Goal: Task Accomplishment & Management: Complete application form

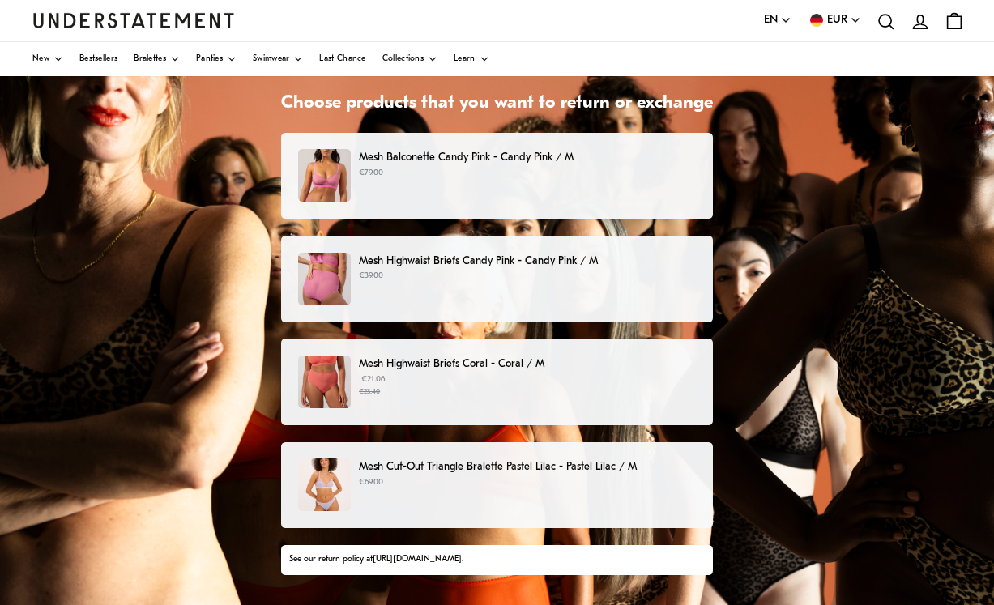
scroll to position [126, 0]
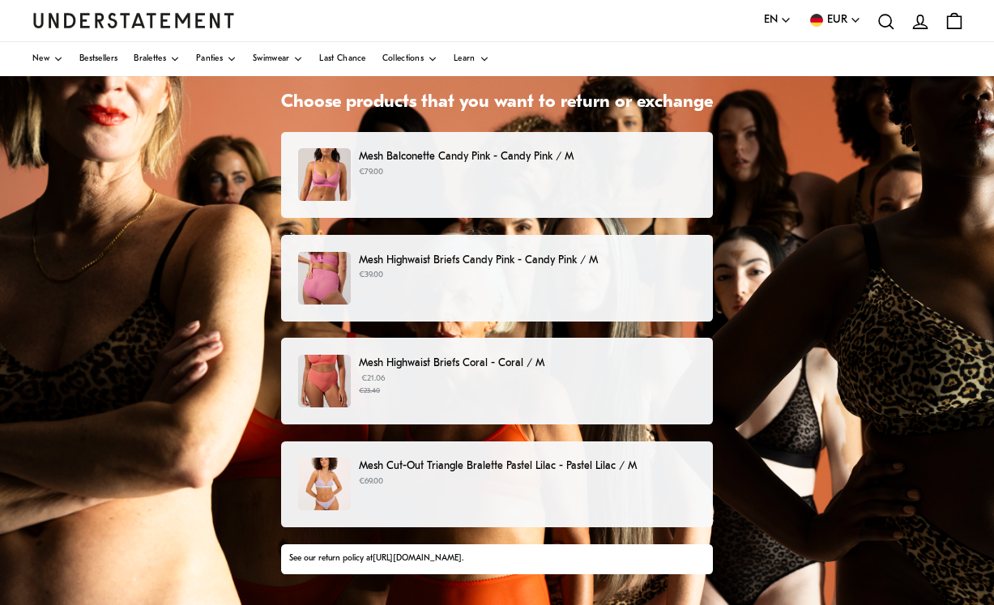
click at [646, 178] on div "Mesh Balconette Candy Pink - Candy Pink / M €79.00" at bounding box center [497, 174] width 398 height 53
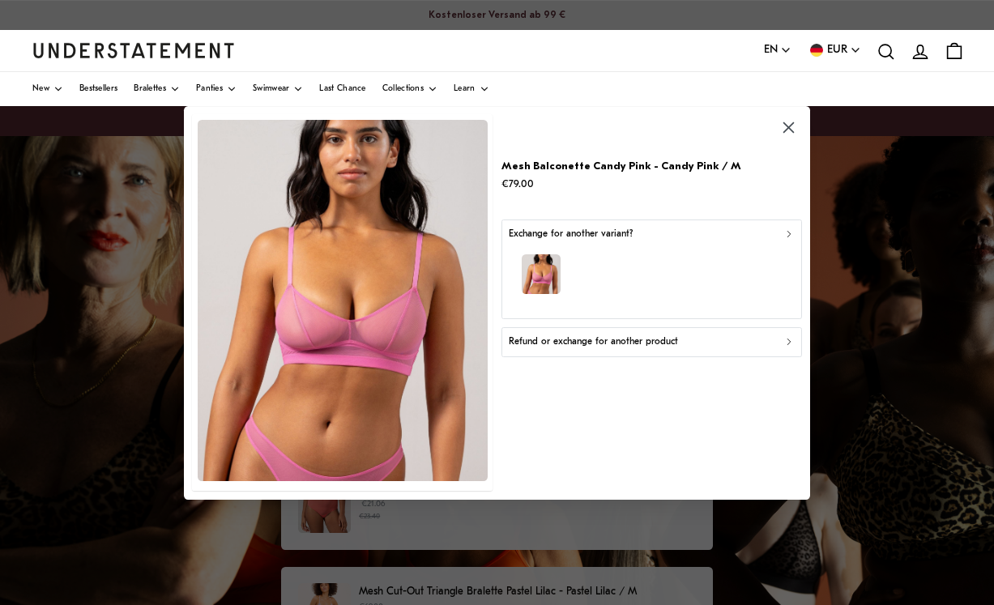
click at [713, 350] on div "Refund or exchange for another product" at bounding box center [651, 342] width 286 height 15
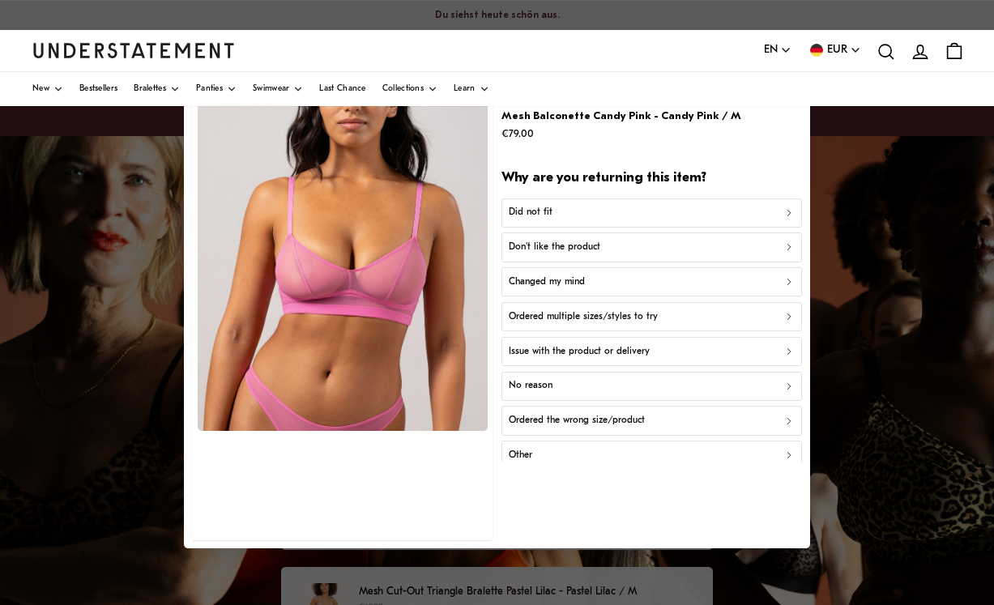
click at [686, 221] on div "Did not fit" at bounding box center [651, 213] width 286 height 15
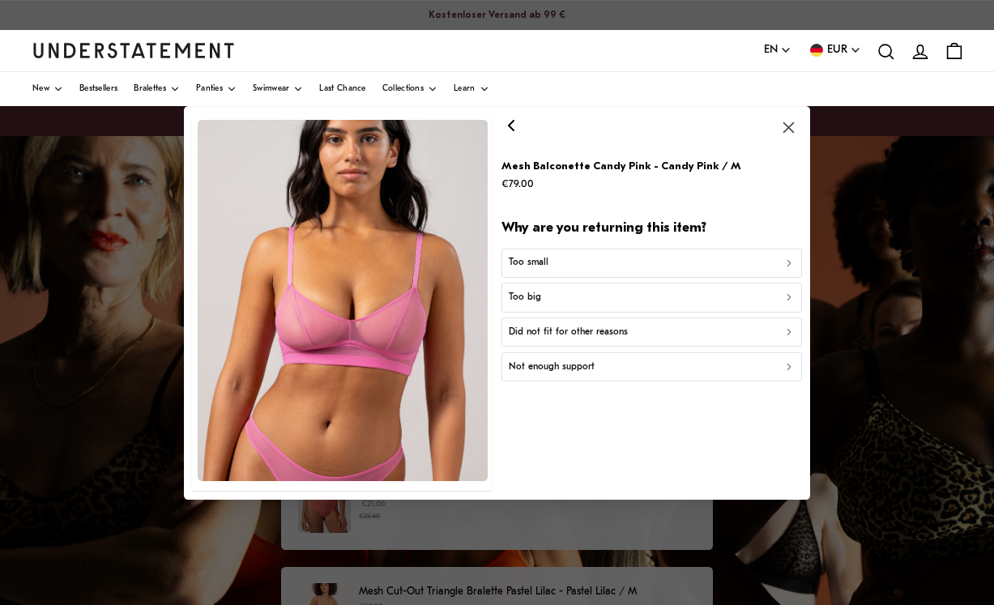
click at [681, 340] on div "Did not fit for other reasons" at bounding box center [651, 332] width 286 height 15
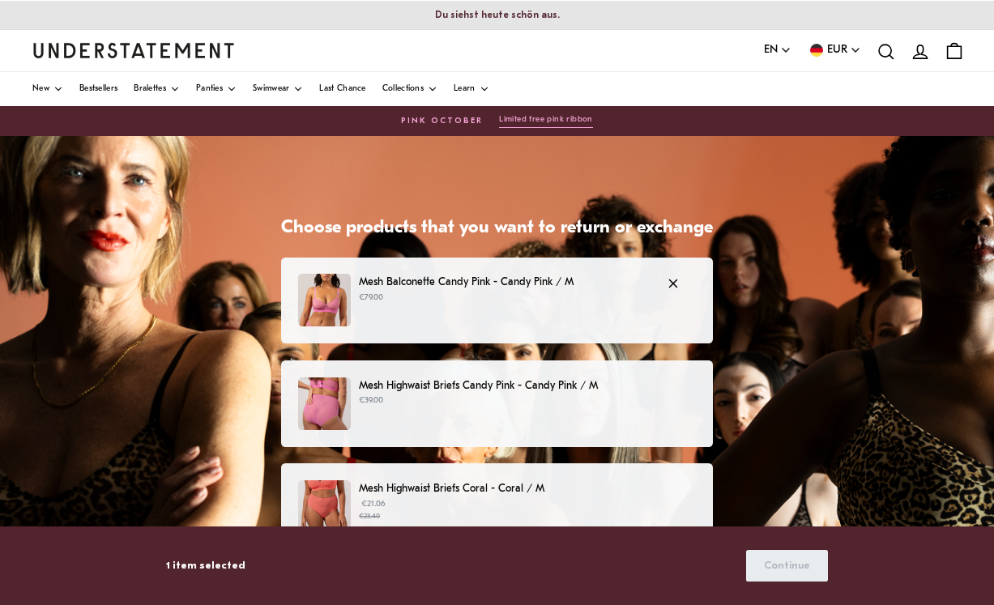
click at [598, 413] on div "Mesh Highwaist Briefs Candy Pink - Candy Pink / M €39.00" at bounding box center [497, 404] width 398 height 53
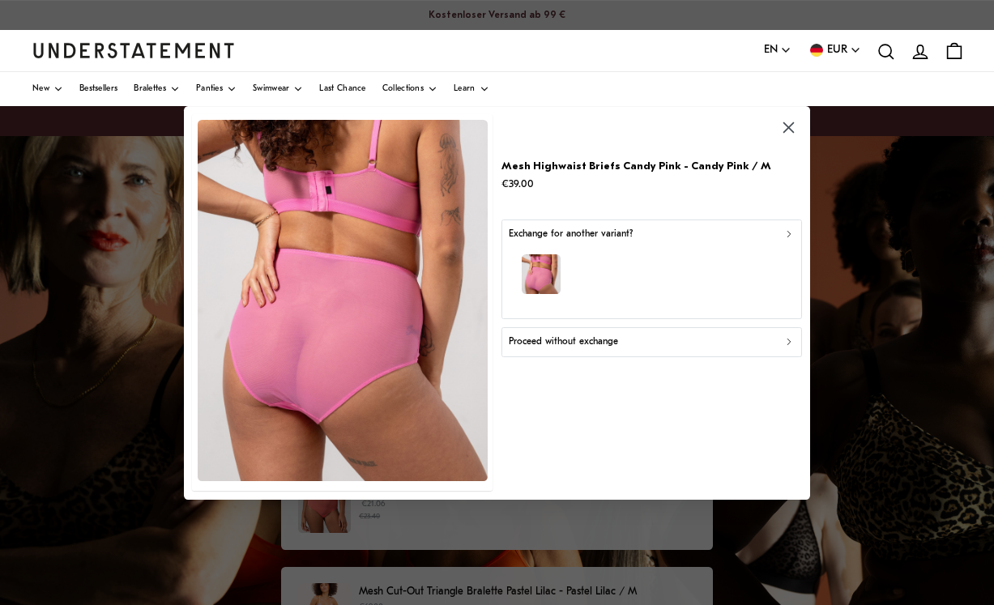
click at [640, 350] on div "Proceed without exchange" at bounding box center [651, 342] width 286 height 15
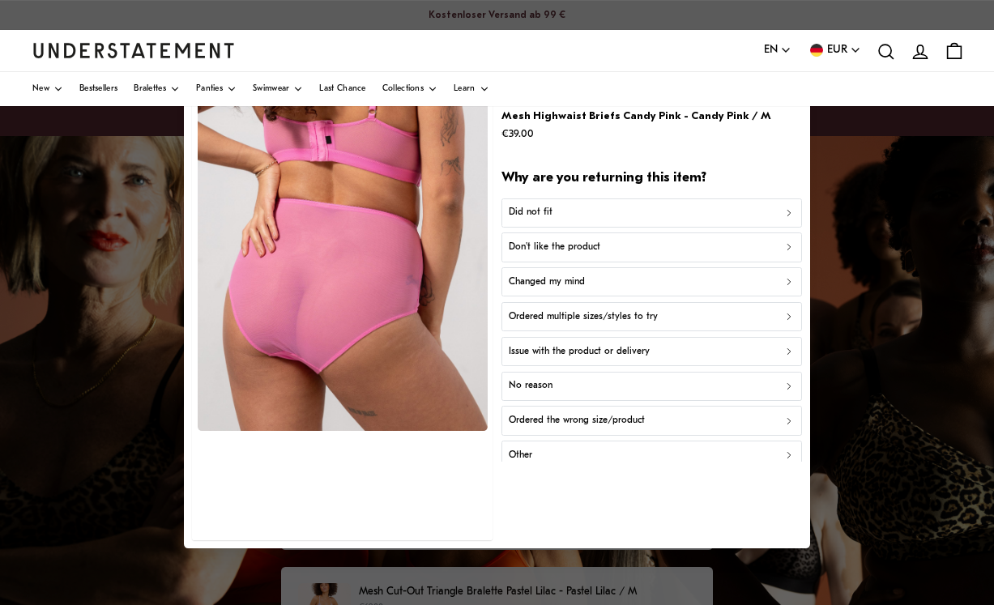
click at [681, 221] on div "Did not fit" at bounding box center [651, 213] width 286 height 15
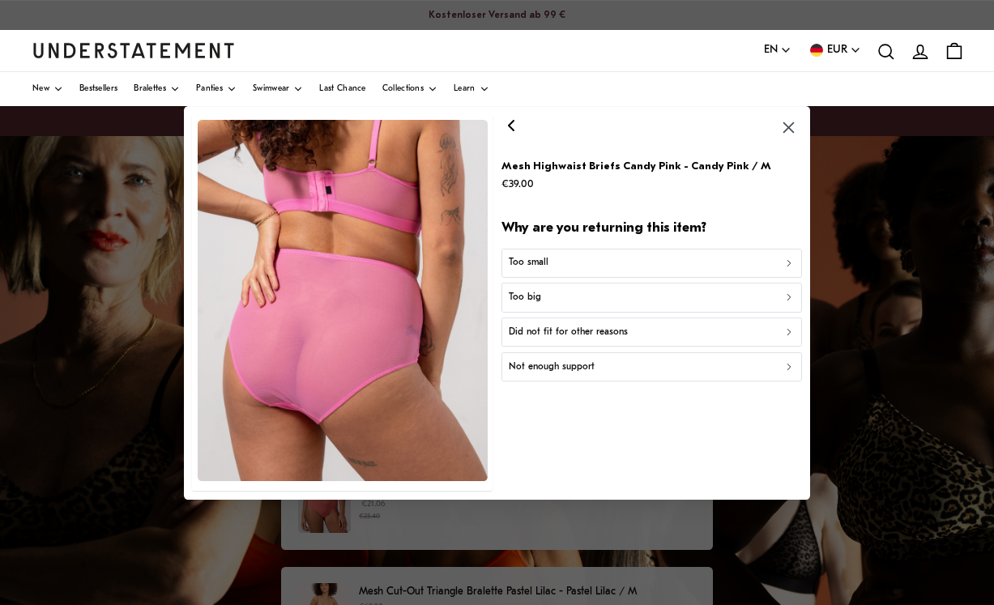
click at [659, 271] on div "Too small" at bounding box center [651, 262] width 286 height 15
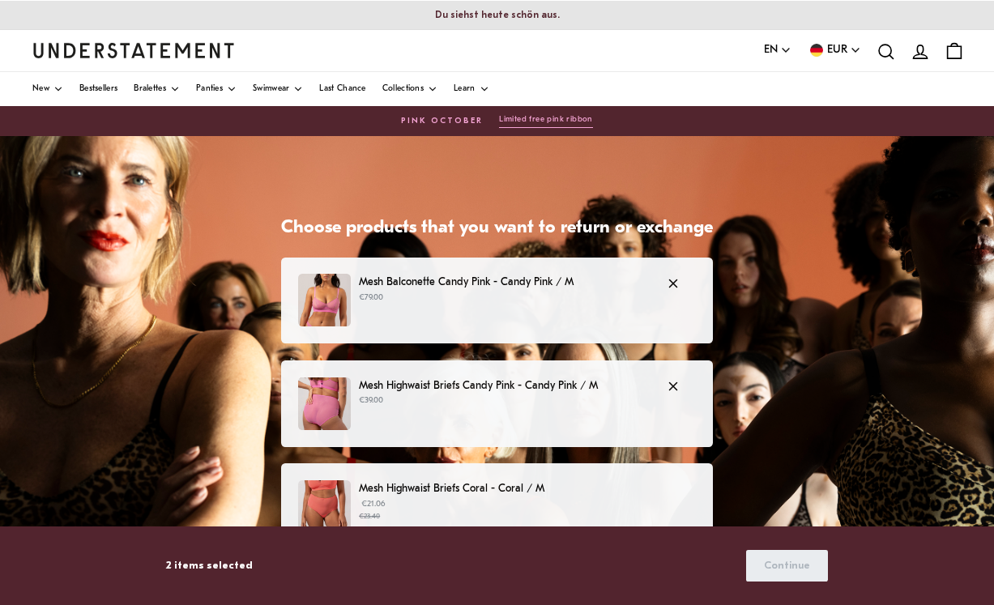
click at [576, 507] on p "€21.06 €23.40" at bounding box center [527, 510] width 337 height 24
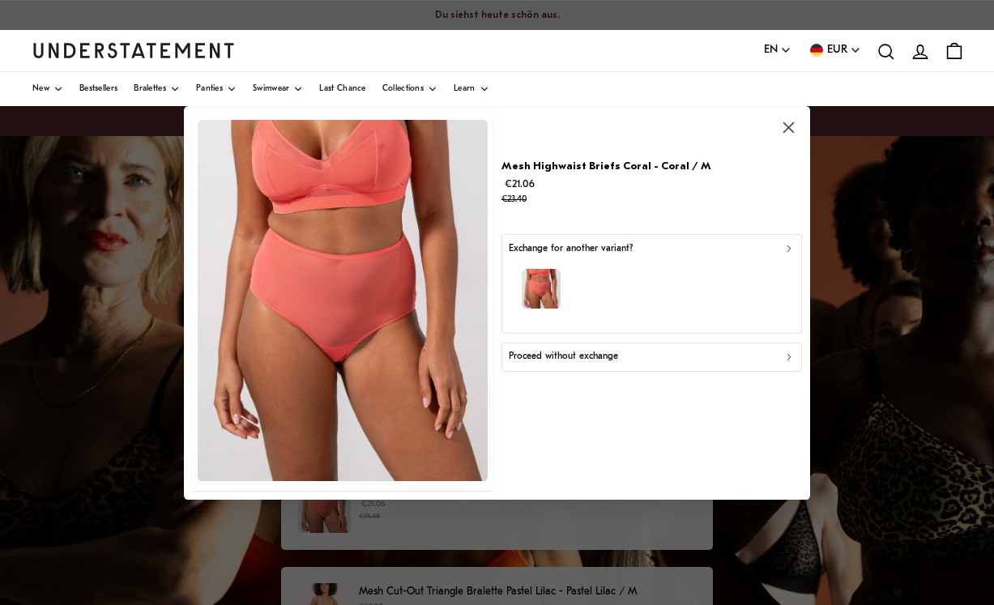
click at [617, 365] on p "Proceed without exchange" at bounding box center [562, 356] width 109 height 15
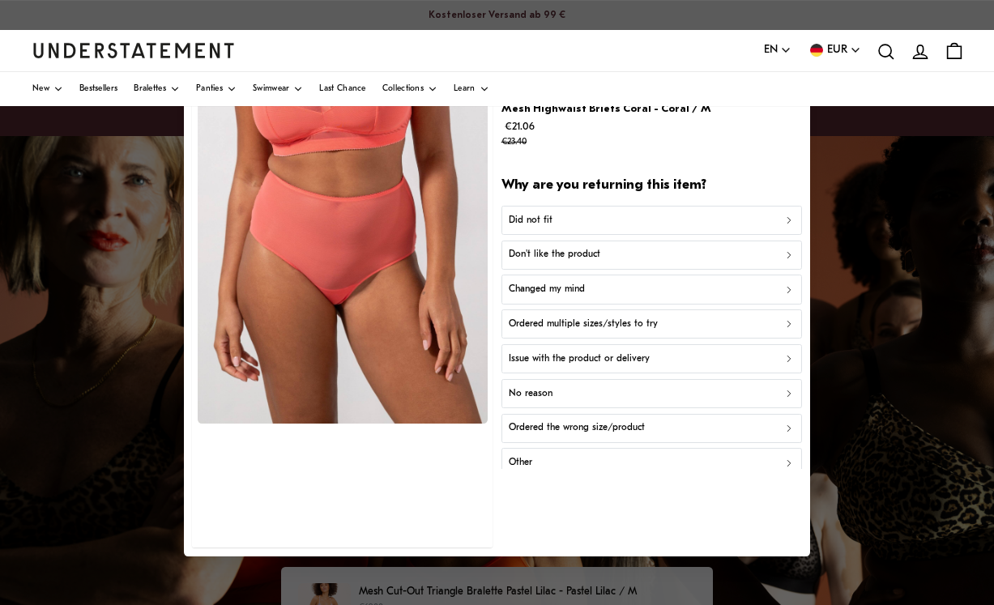
click at [658, 228] on div "Did not fit" at bounding box center [651, 220] width 286 height 15
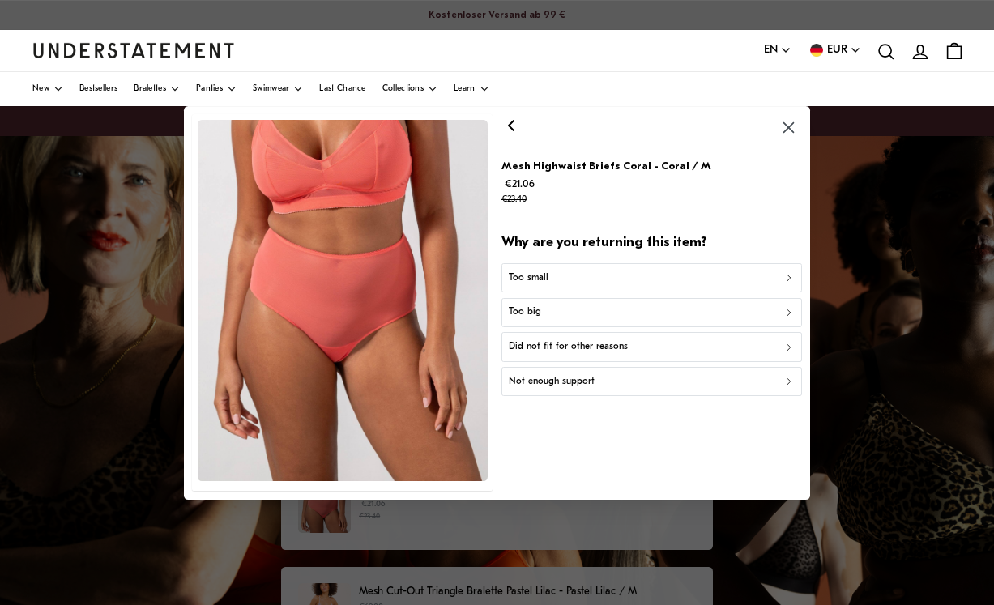
click at [638, 292] on button "Too small" at bounding box center [651, 276] width 301 height 29
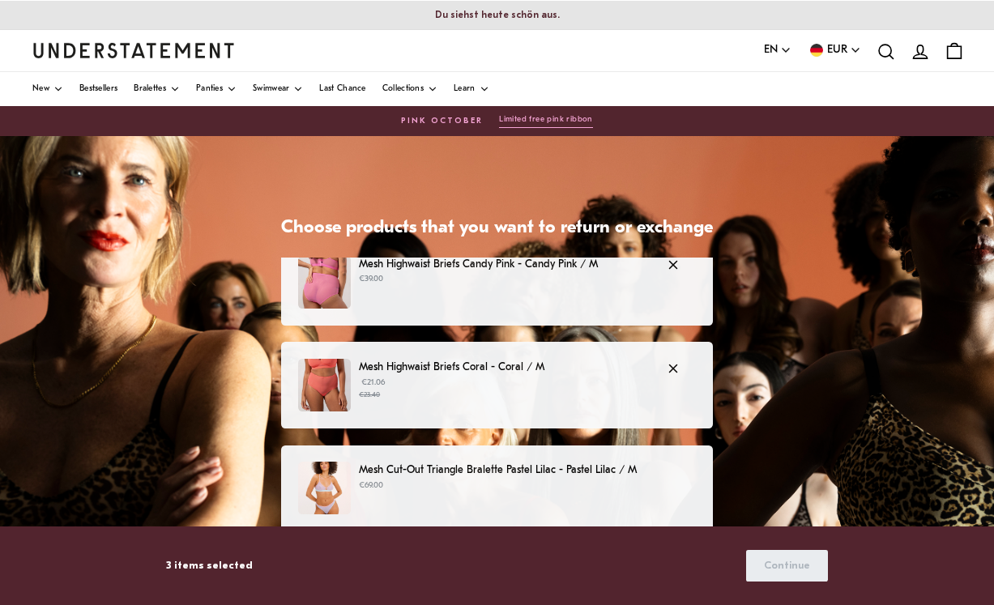
scroll to position [136, 0]
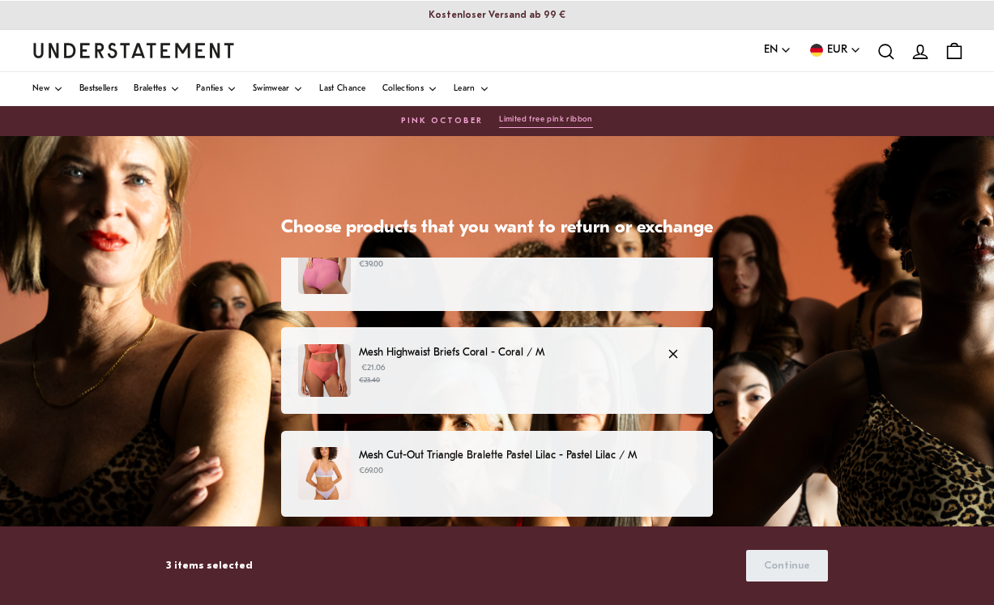
click at [537, 484] on div "Mesh Cut-Out Triangle Bralette Pastel Lilac - Pastel Lilac / M €69.00" at bounding box center [497, 473] width 398 height 53
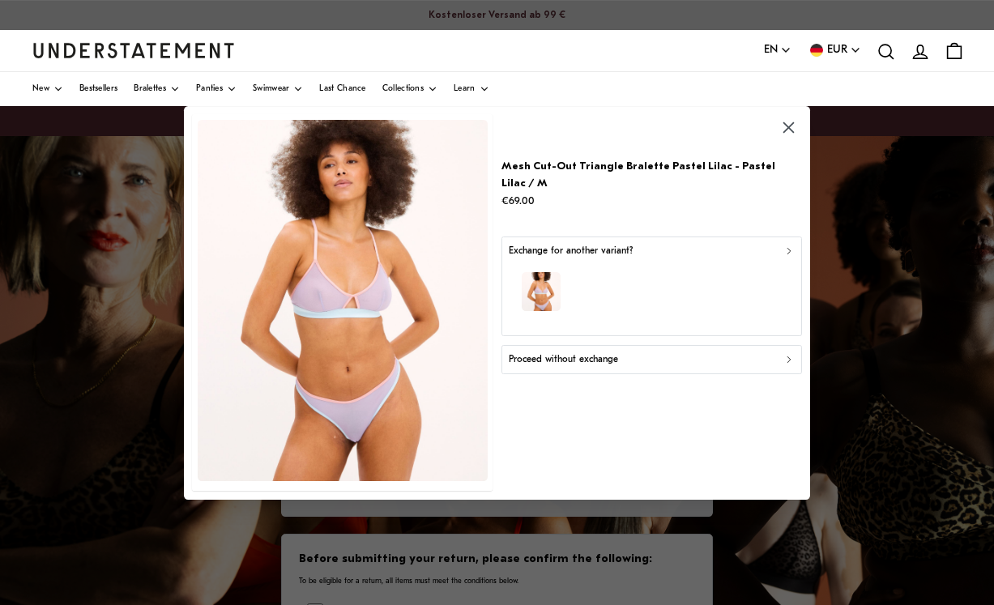
click at [653, 367] on div "Proceed without exchange" at bounding box center [651, 359] width 286 height 15
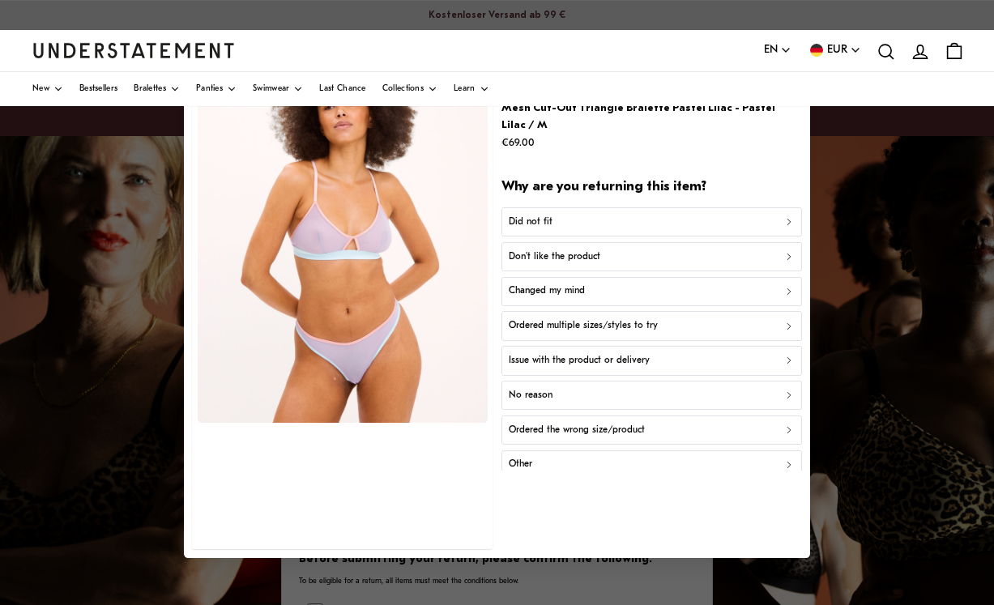
click at [675, 264] on div "Don't like the product" at bounding box center [651, 256] width 286 height 15
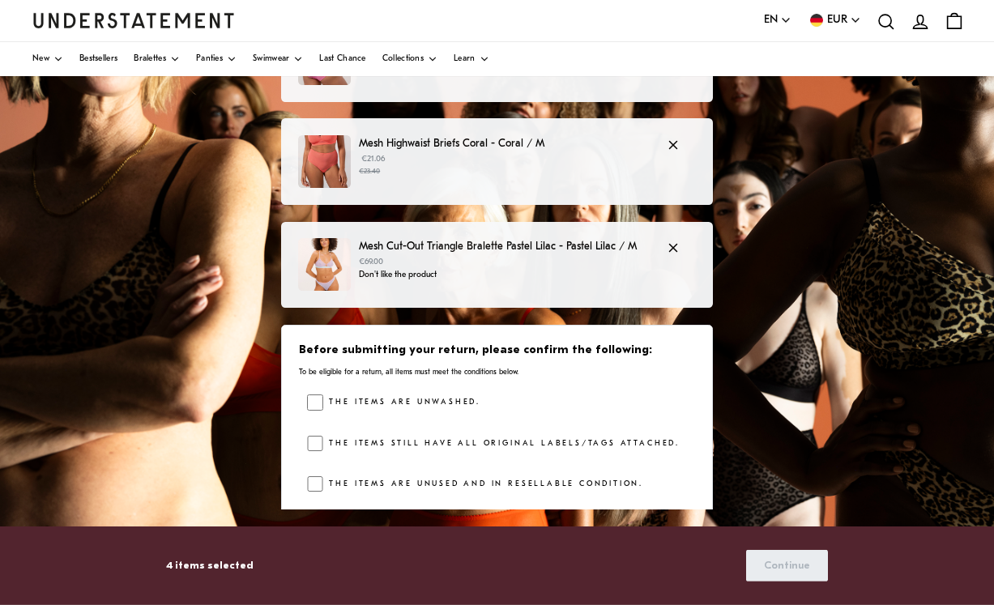
scroll to position [192, 0]
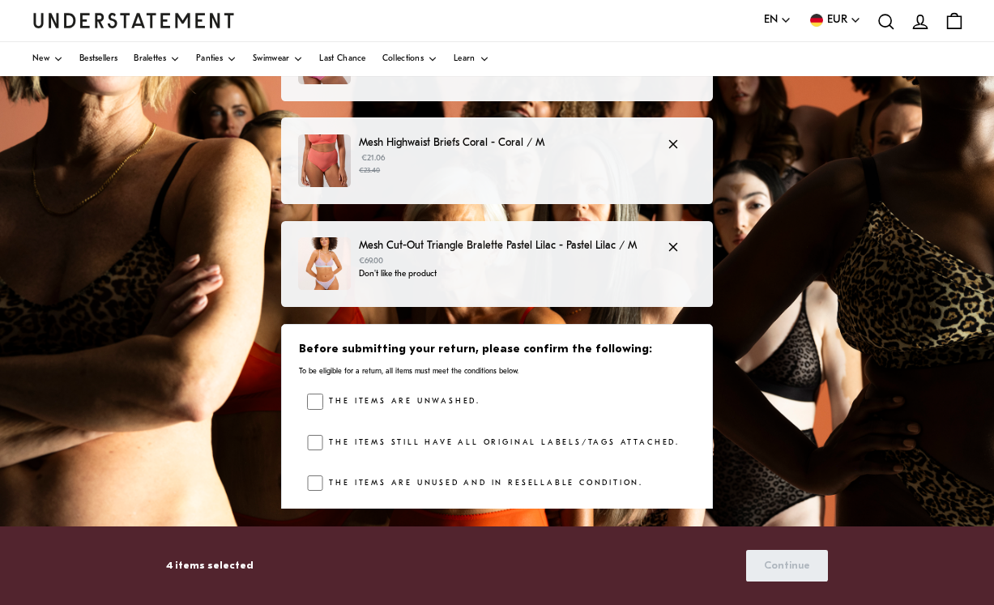
click at [307, 416] on div "The items are unwashed. The items still have all original labels/tags attached.…" at bounding box center [501, 446] width 388 height 105
click at [291, 498] on div "Before submitting your return, please confirm the following: To be eligible for…" at bounding box center [497, 420] width 432 height 193
click at [323, 476] on label "The items are unused and in resellable condition." at bounding box center [483, 484] width 320 height 16
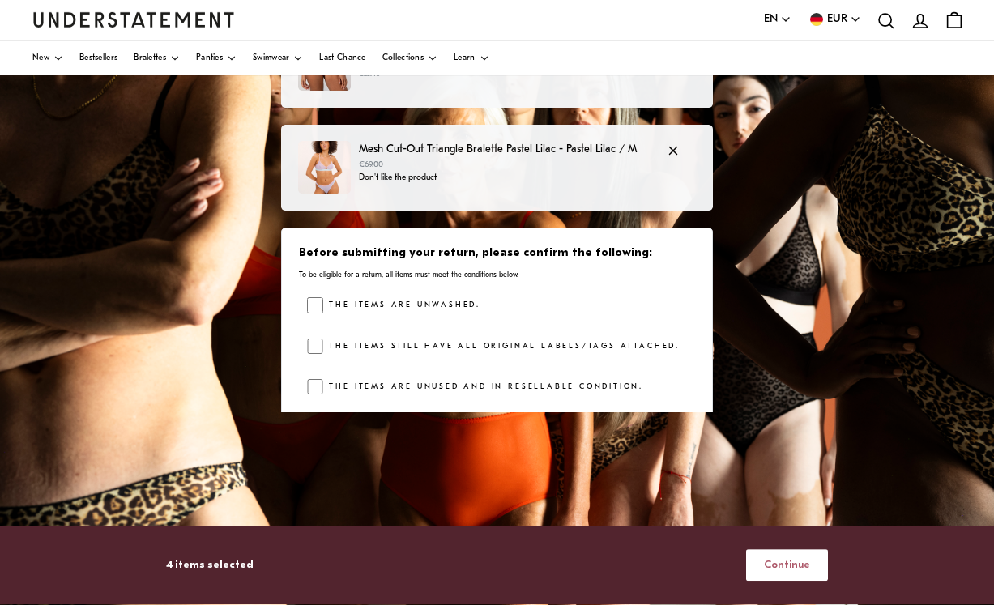
scroll to position [288, 0]
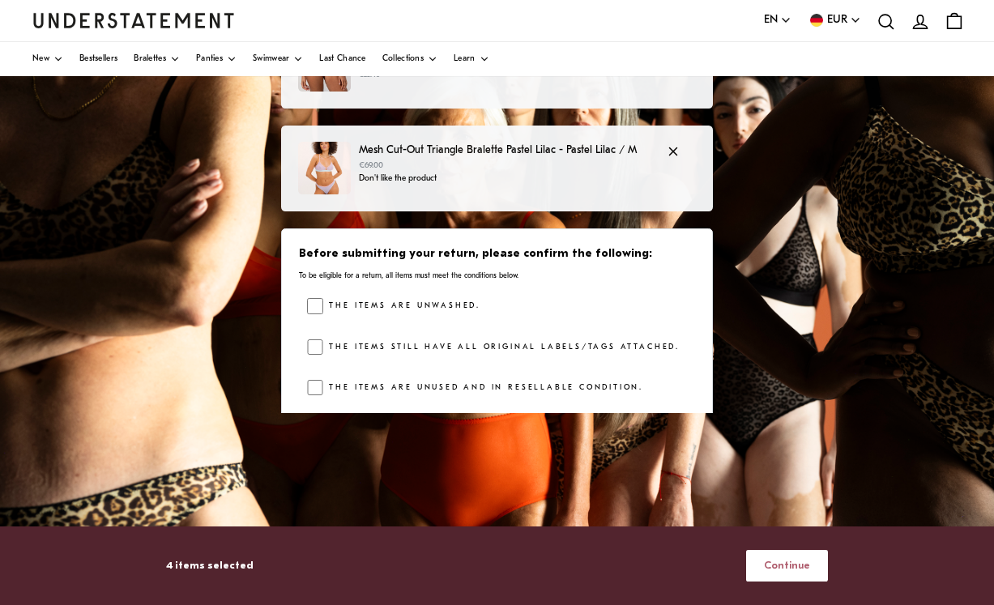
click at [783, 581] on span "Continue" at bounding box center [787, 566] width 46 height 30
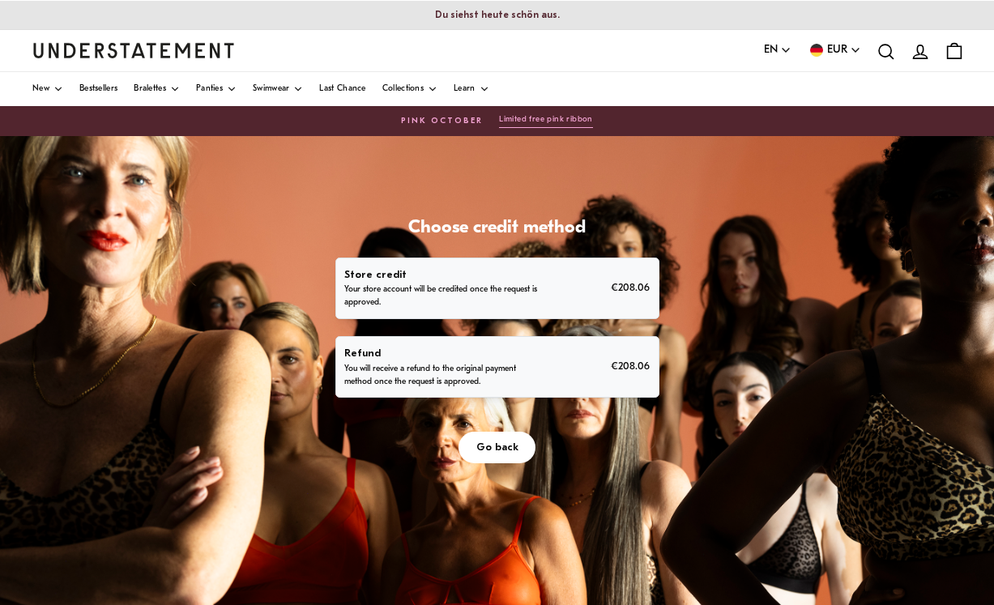
click at [538, 364] on p "You will receive a refund to the original payment method once the request is ap…" at bounding box center [443, 376] width 199 height 26
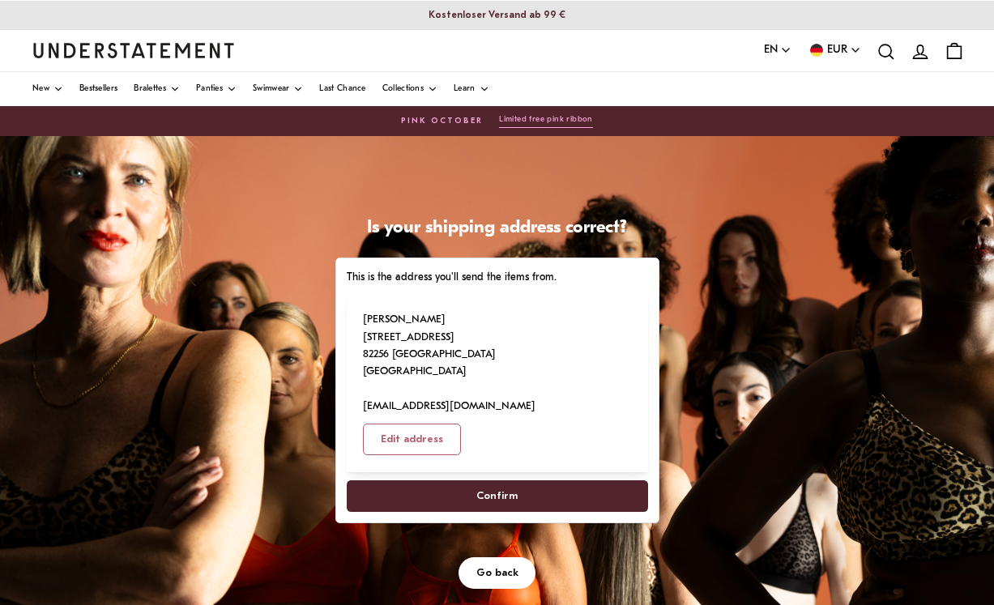
click at [514, 481] on span "Confirm" at bounding box center [496, 496] width 41 height 30
select select "**"
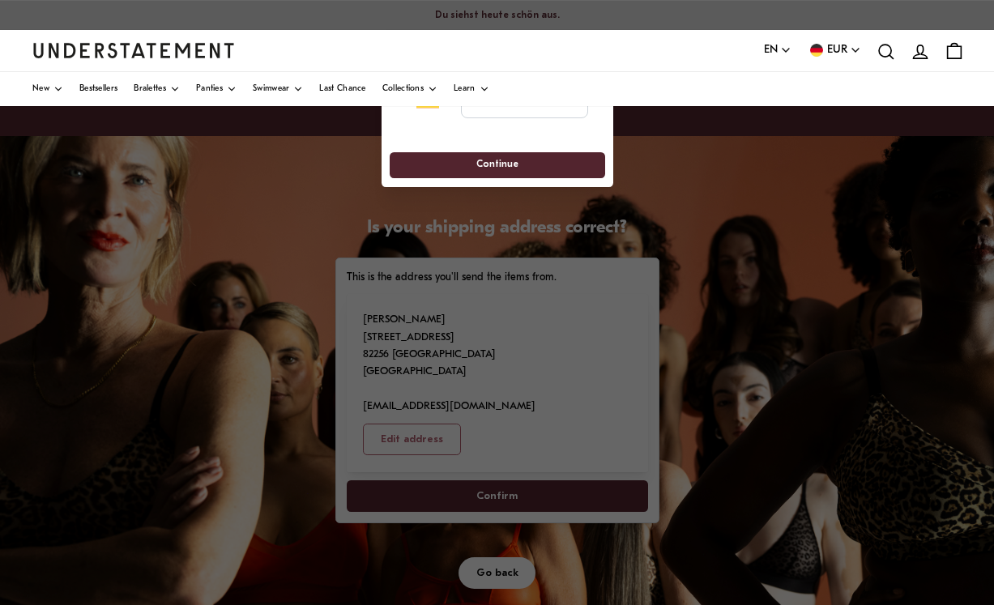
click at [368, 321] on div at bounding box center [497, 302] width 994 height 605
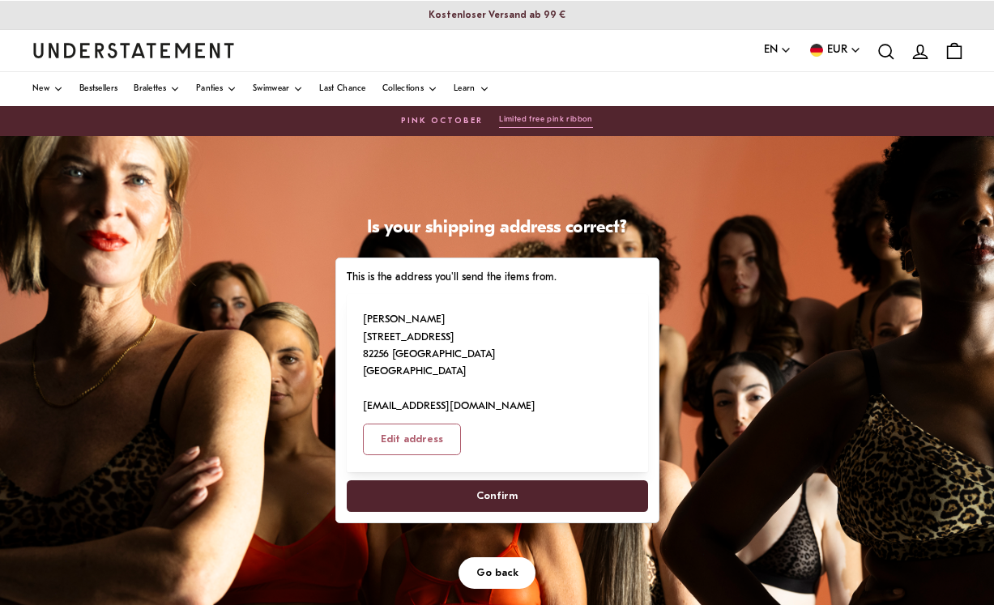
click at [508, 481] on span "Confirm" at bounding box center [496, 496] width 41 height 30
click at [503, 481] on span "Confirm" at bounding box center [496, 496] width 41 height 30
click at [501, 481] on span "Confirm" at bounding box center [496, 496] width 41 height 30
click at [476, 481] on span "Confirm" at bounding box center [497, 496] width 266 height 30
click at [510, 558] on span "Go back" at bounding box center [497, 573] width 42 height 30
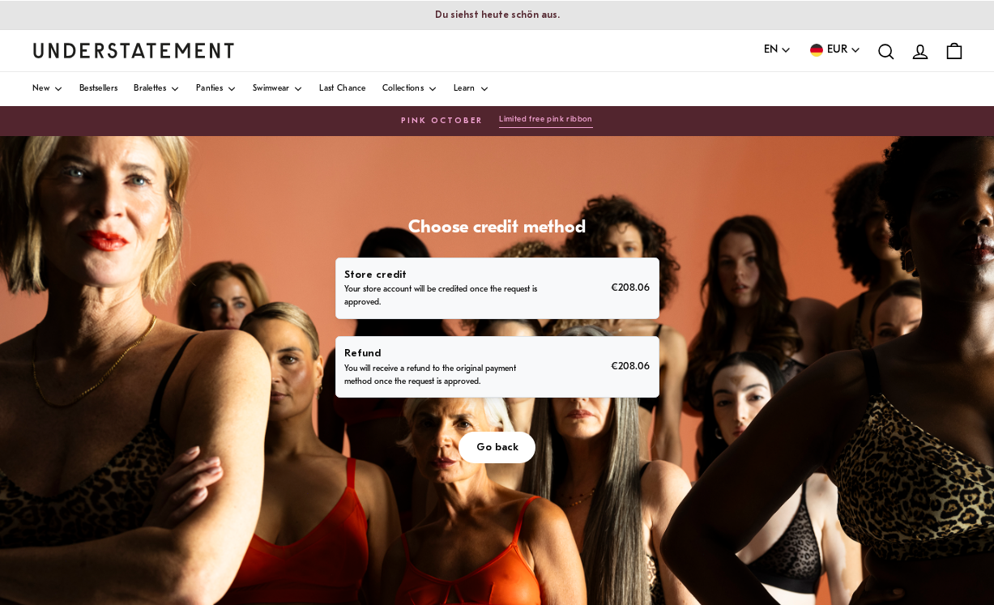
click at [476, 372] on p "You will receive a refund to the original payment method once the request is ap…" at bounding box center [443, 376] width 199 height 26
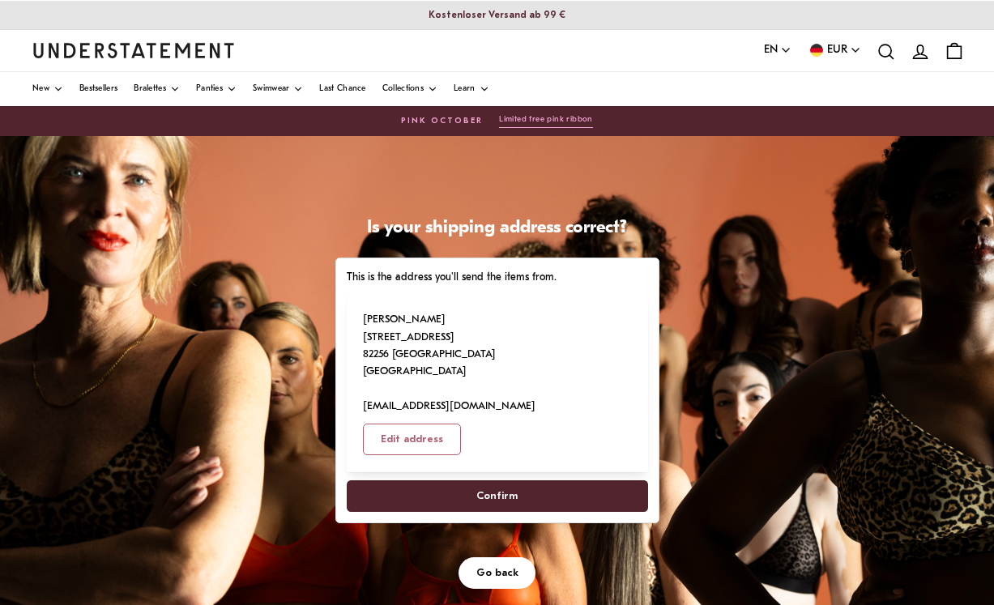
click at [505, 481] on span "Confirm" at bounding box center [496, 496] width 41 height 30
select select "**"
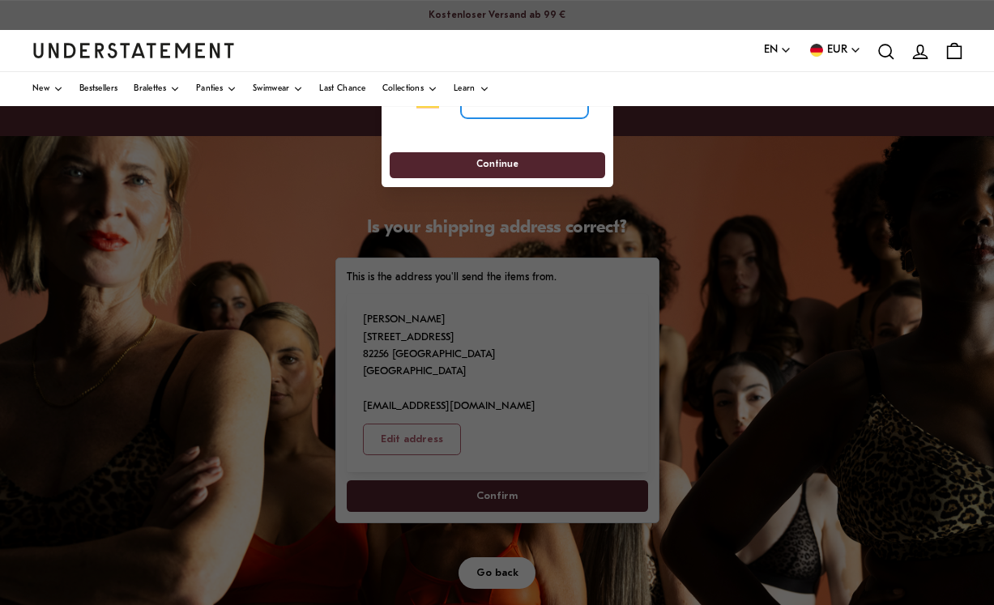
click at [548, 116] on input "tel" at bounding box center [523, 101] width 127 height 36
click at [549, 111] on input "tel" at bounding box center [523, 101] width 127 height 36
click at [786, 360] on div at bounding box center [497, 302] width 994 height 605
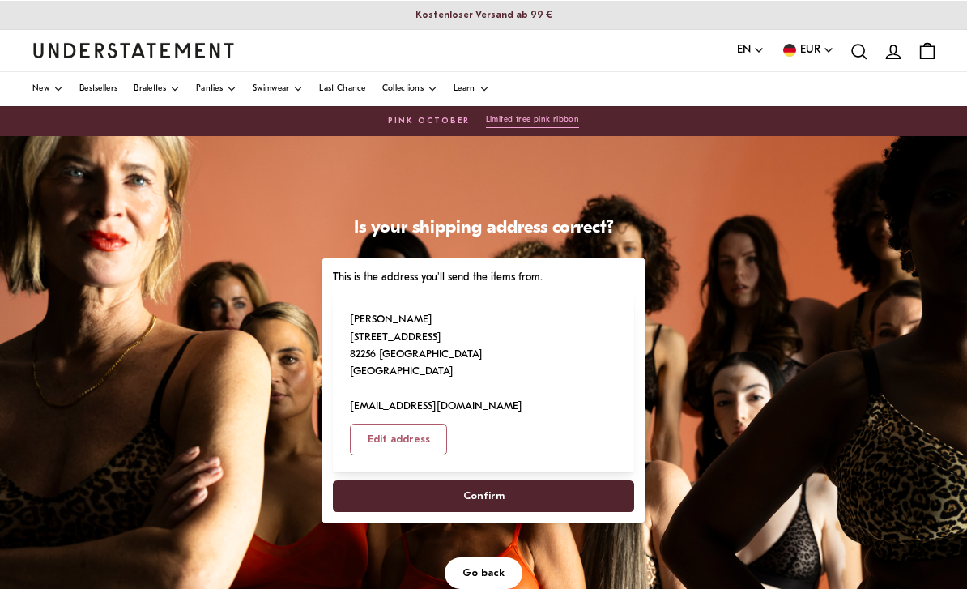
click at [556, 481] on span "Confirm" at bounding box center [484, 496] width 266 height 30
select select "**"
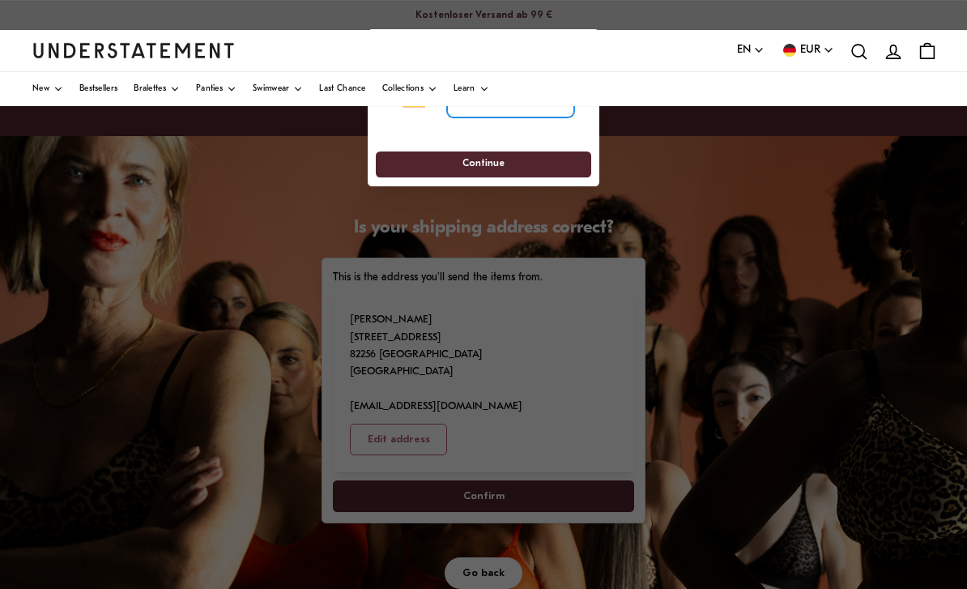
click at [546, 117] on input "tel" at bounding box center [510, 101] width 127 height 36
